Goal: Check status

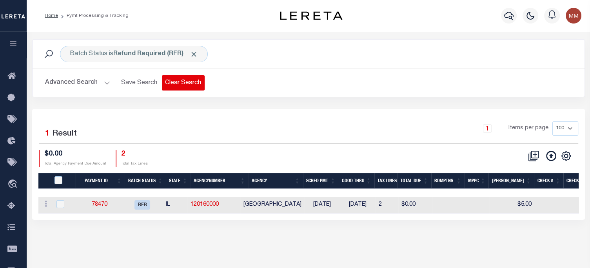
click at [178, 83] on button "Clear Search" at bounding box center [183, 82] width 43 height 15
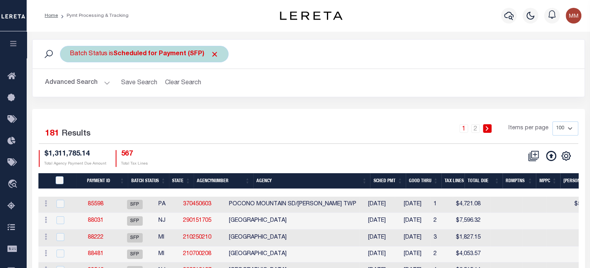
click at [120, 57] on b "Scheduled for Payment (SFP)" at bounding box center [166, 54] width 106 height 6
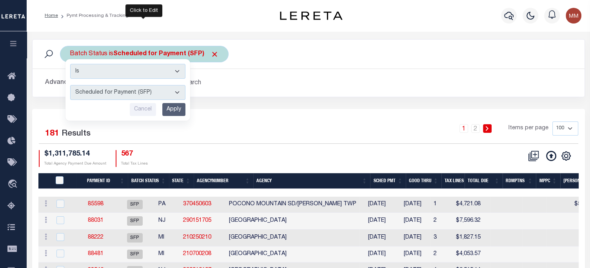
click at [107, 89] on select "Awaiting Funds (AWF) Cleared and Complete (CAC) New Check Needed (NCN) Payment …" at bounding box center [127, 92] width 115 height 15
select select "RFR"
click at [70, 85] on select "Awaiting Funds (AWF) Cleared and Complete (CAC) New Check Needed (NCN) Payment …" at bounding box center [127, 92] width 115 height 15
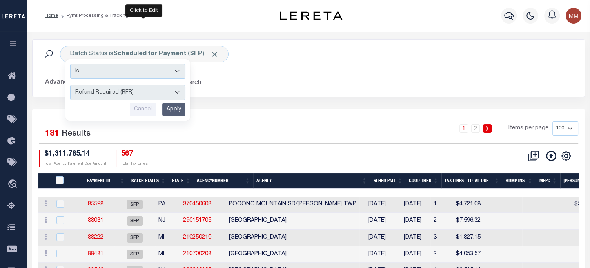
click at [176, 110] on input "Apply" at bounding box center [173, 109] width 23 height 13
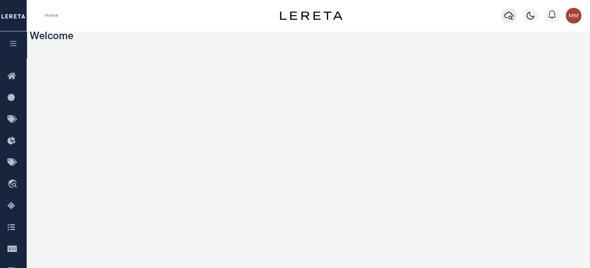
click at [512, 18] on icon "button" at bounding box center [508, 15] width 9 height 9
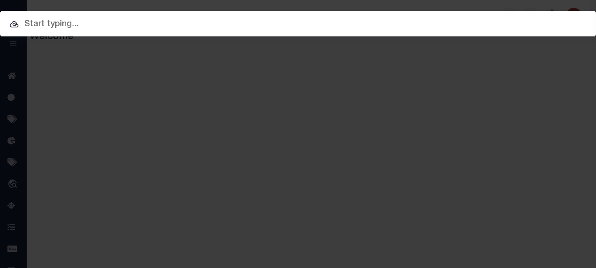
click at [387, 24] on input "text" at bounding box center [298, 25] width 596 height 14
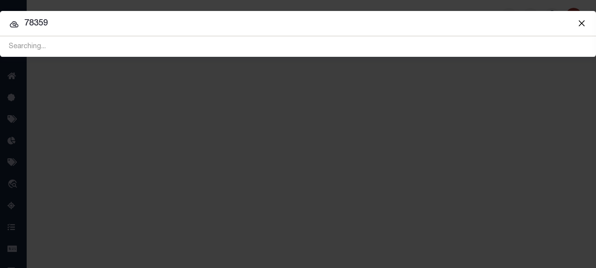
type input "78359"
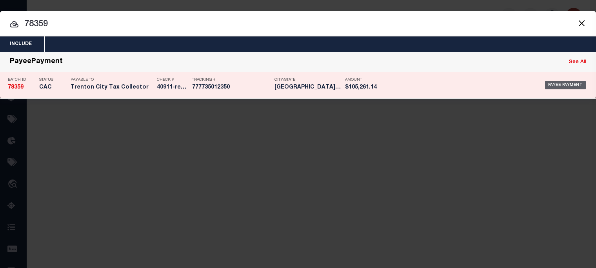
click at [573, 83] on div "Payee Payment" at bounding box center [565, 85] width 41 height 9
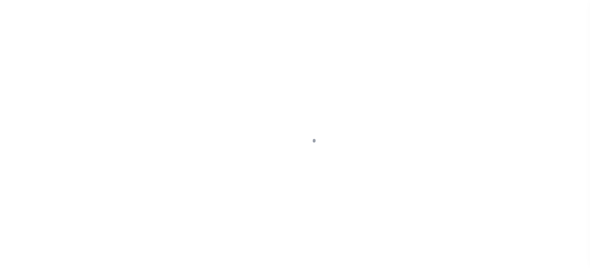
select select "CAC"
select select "CHK"
select select "[PERSON_NAME]"
select select "FDX"
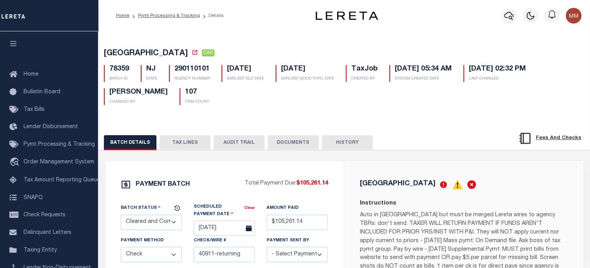
click at [180, 140] on button "TAX LINES" at bounding box center [185, 142] width 51 height 15
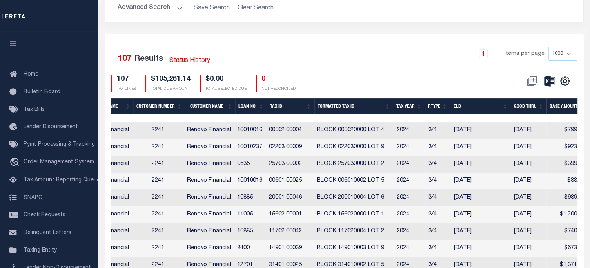
scroll to position [0, 414]
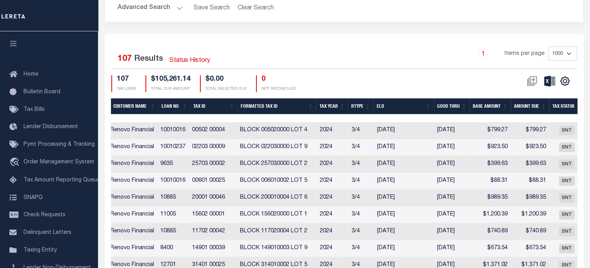
click at [168, 102] on th "Loan No" at bounding box center [174, 106] width 32 height 16
click at [168, 105] on th "Loan No" at bounding box center [174, 106] width 32 height 16
